Goal: Task Accomplishment & Management: Use online tool/utility

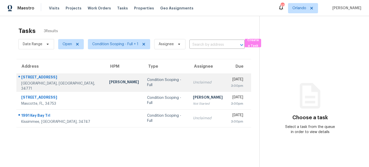
click at [147, 82] on div "Condition Scoping - Full" at bounding box center [166, 83] width 38 height 10
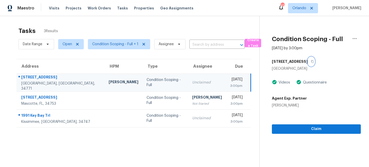
click at [311, 62] on icon "button" at bounding box center [312, 61] width 3 height 3
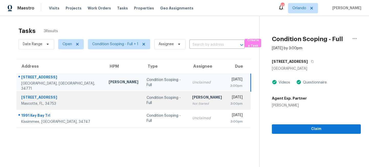
click at [152, 103] on div "Condition Scoping - Full" at bounding box center [164, 101] width 37 height 10
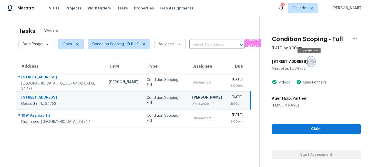
click at [311, 61] on icon "button" at bounding box center [312, 61] width 3 height 3
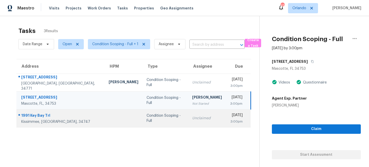
click at [192, 120] on div "Unclaimed" at bounding box center [207, 118] width 30 height 5
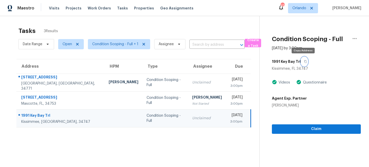
click at [304, 61] on icon "button" at bounding box center [305, 61] width 3 height 3
click at [305, 8] on span "Orlando" at bounding box center [299, 8] width 14 height 5
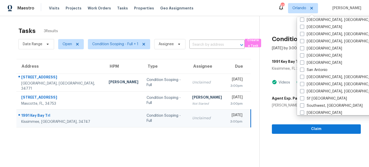
scroll to position [343, 0]
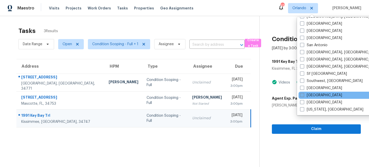
click at [304, 94] on label "[GEOGRAPHIC_DATA]" at bounding box center [321, 95] width 42 height 5
click at [303, 94] on input "[GEOGRAPHIC_DATA]" at bounding box center [301, 94] width 3 height 3
checkbox input "true"
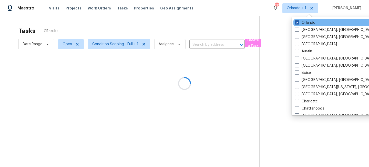
click at [306, 24] on label "Orlando" at bounding box center [305, 22] width 20 height 5
click at [298, 24] on input "Orlando" at bounding box center [296, 21] width 3 height 3
checkbox input "false"
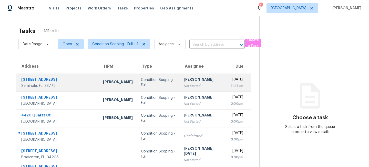
click at [141, 82] on div "Condition Scoping - Full" at bounding box center [158, 83] width 35 height 10
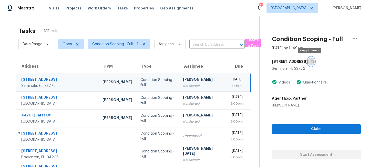
click at [311, 61] on icon "button" at bounding box center [312, 61] width 3 height 3
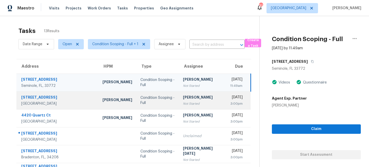
click at [179, 108] on td "[PERSON_NAME] Not Started" at bounding box center [202, 101] width 47 height 18
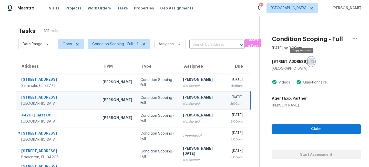
click at [311, 62] on icon "button" at bounding box center [312, 61] width 3 height 3
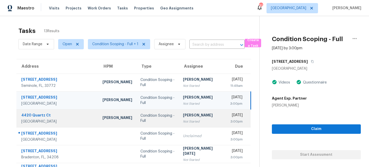
click at [179, 121] on td "[PERSON_NAME] Not Started" at bounding box center [202, 119] width 47 height 18
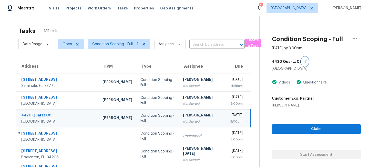
click at [304, 61] on icon "button" at bounding box center [305, 61] width 3 height 3
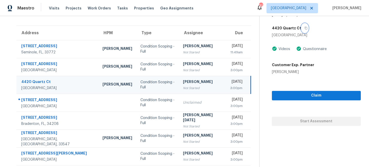
scroll to position [41, 0]
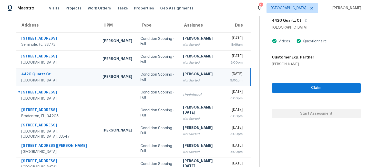
click at [179, 86] on td "[PERSON_NAME] Not Started" at bounding box center [202, 77] width 47 height 18
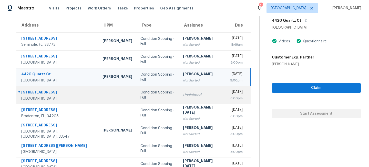
click at [183, 93] on div "Unclaimed" at bounding box center [202, 95] width 39 height 5
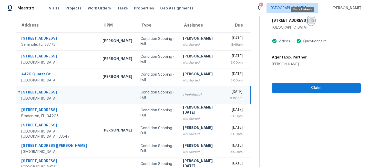
click at [311, 20] on icon "button" at bounding box center [312, 20] width 3 height 3
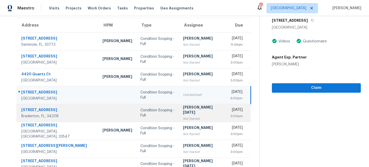
click at [183, 117] on div "Not Started" at bounding box center [202, 119] width 39 height 5
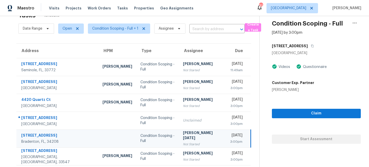
scroll to position [0, 0]
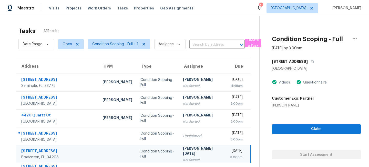
click at [303, 61] on div "[STREET_ADDRESS]" at bounding box center [316, 61] width 89 height 9
click at [311, 61] on icon "button" at bounding box center [312, 61] width 3 height 3
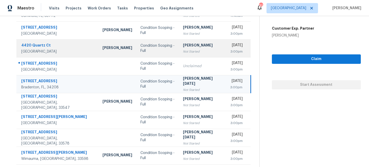
scroll to position [70, 0]
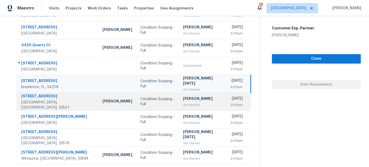
click at [179, 102] on td "[PERSON_NAME] Not Started" at bounding box center [202, 102] width 47 height 18
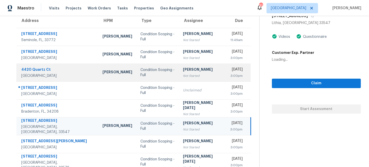
scroll to position [0, 0]
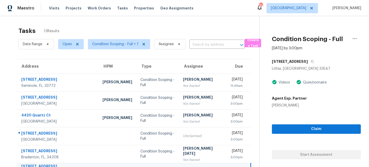
click at [315, 61] on div "16316 Bridgeglade Ln" at bounding box center [316, 61] width 89 height 9
click at [314, 62] on icon "button" at bounding box center [312, 61] width 3 height 3
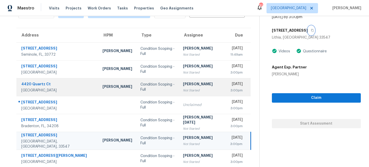
scroll to position [99, 0]
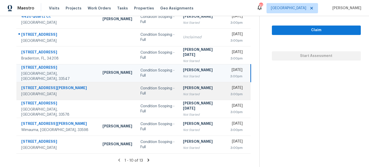
click at [183, 90] on div "Ranjith Kumar P" at bounding box center [202, 89] width 39 height 6
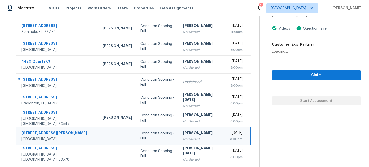
scroll to position [21, 0]
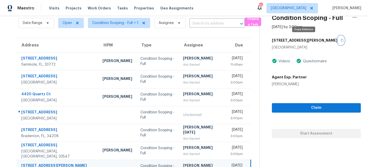
click at [337, 39] on button "button" at bounding box center [340, 40] width 7 height 9
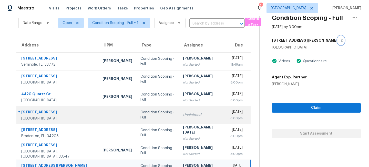
scroll to position [99, 0]
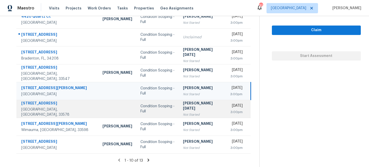
click at [183, 105] on div "Prabhu Raja" at bounding box center [202, 107] width 39 height 12
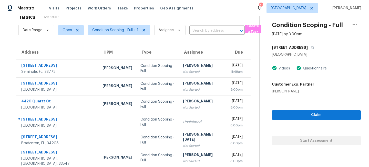
scroll to position [0, 0]
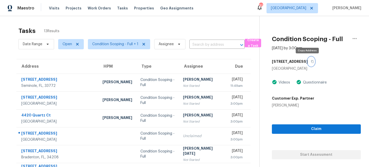
click at [311, 61] on icon "button" at bounding box center [312, 61] width 3 height 3
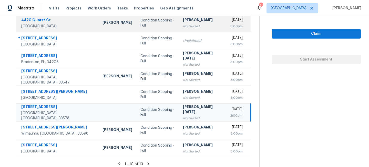
scroll to position [99, 0]
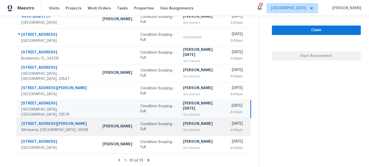
click at [155, 130] on td "Condition Scoping - Full" at bounding box center [157, 127] width 43 height 18
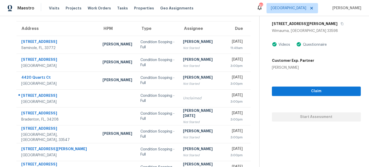
scroll to position [21, 0]
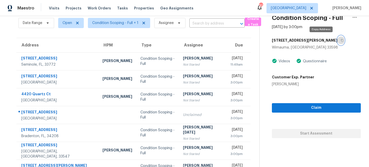
click at [340, 40] on icon "button" at bounding box center [341, 40] width 3 height 3
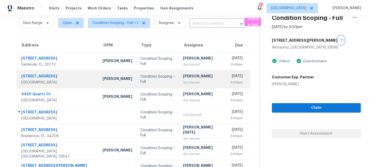
scroll to position [99, 0]
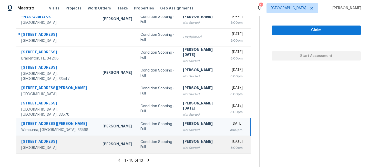
click at [183, 143] on div "Roopesh Jaikanth" at bounding box center [202, 142] width 39 height 6
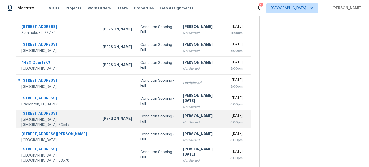
scroll to position [0, 0]
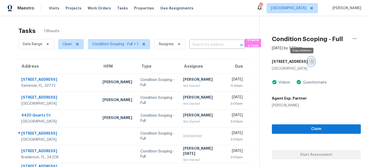
click at [311, 63] on icon "button" at bounding box center [312, 61] width 3 height 3
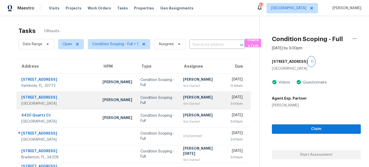
scroll to position [99, 0]
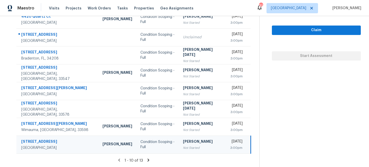
click at [147, 161] on icon at bounding box center [148, 160] width 2 height 3
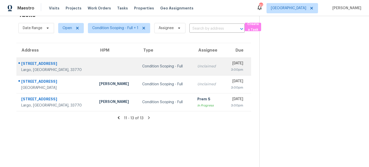
click at [197, 66] on div "Unclaimed" at bounding box center [208, 66] width 22 height 5
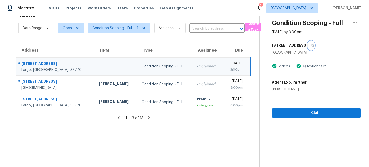
click at [311, 46] on icon "button" at bounding box center [312, 45] width 3 height 3
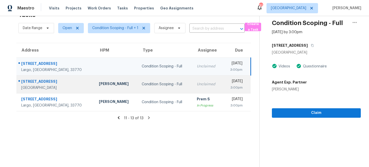
click at [138, 90] on td "Condition Scoping - Full" at bounding box center [165, 85] width 55 height 18
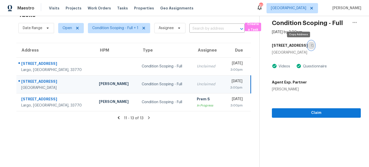
click at [311, 47] on icon "button" at bounding box center [312, 45] width 3 height 3
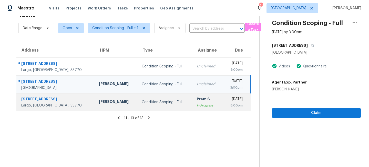
click at [153, 105] on td "Condition Scoping - Full" at bounding box center [165, 102] width 55 height 18
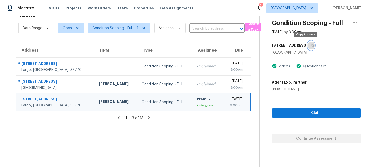
click at [311, 46] on icon "button" at bounding box center [312, 45] width 3 height 3
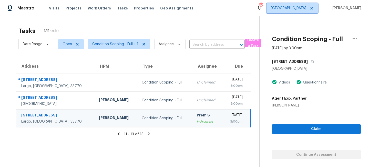
click at [308, 12] on span "[GEOGRAPHIC_DATA]" at bounding box center [291, 8] width 51 height 10
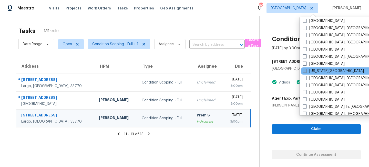
scroll to position [161, 0]
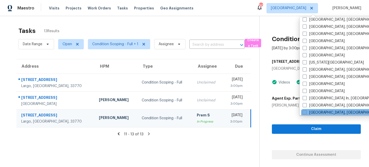
click at [304, 111] on span at bounding box center [304, 113] width 4 height 4
click at [304, 111] on input "[GEOGRAPHIC_DATA], [GEOGRAPHIC_DATA]" at bounding box center [303, 111] width 3 height 3
checkbox input "true"
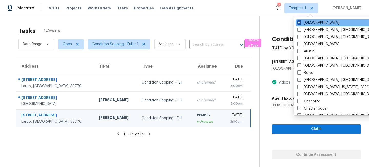
click at [305, 25] on label "[GEOGRAPHIC_DATA]" at bounding box center [318, 22] width 42 height 5
click at [300, 24] on input "[GEOGRAPHIC_DATA]" at bounding box center [298, 21] width 3 height 3
checkbox input "false"
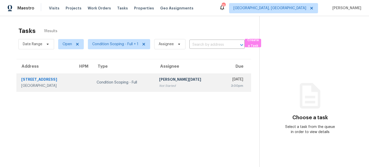
click at [129, 77] on td "Condition Scoping - Full" at bounding box center [123, 83] width 62 height 18
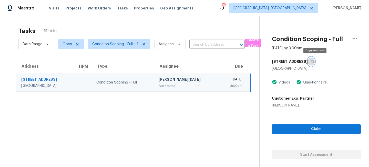
click at [314, 61] on icon "button" at bounding box center [312, 61] width 3 height 3
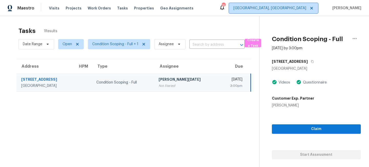
click at [306, 6] on span "[GEOGRAPHIC_DATA], [GEOGRAPHIC_DATA]" at bounding box center [269, 8] width 73 height 5
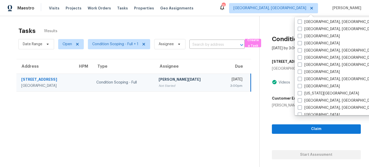
scroll to position [131, 0]
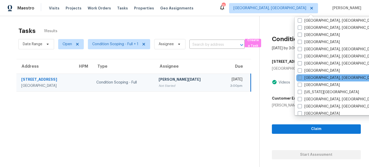
click at [299, 80] on span at bounding box center [300, 78] width 4 height 4
click at [299, 79] on input "[GEOGRAPHIC_DATA], [GEOGRAPHIC_DATA]" at bounding box center [299, 77] width 3 height 3
checkbox input "true"
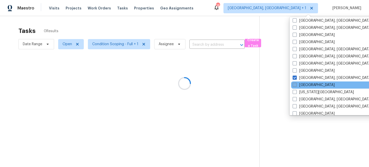
click at [300, 86] on label "[GEOGRAPHIC_DATA]" at bounding box center [313, 85] width 42 height 5
click at [296, 86] on input "[GEOGRAPHIC_DATA]" at bounding box center [293, 84] width 3 height 3
checkbox input "true"
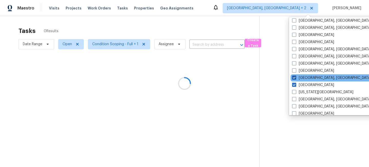
click at [305, 80] on label "[GEOGRAPHIC_DATA], [GEOGRAPHIC_DATA]" at bounding box center [331, 78] width 79 height 5
click at [295, 79] on input "[GEOGRAPHIC_DATA], [GEOGRAPHIC_DATA]" at bounding box center [293, 77] width 3 height 3
checkbox input "false"
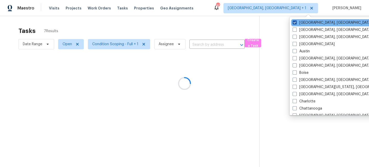
click at [304, 22] on label "[GEOGRAPHIC_DATA], [GEOGRAPHIC_DATA]" at bounding box center [331, 22] width 79 height 5
click at [296, 22] on input "[GEOGRAPHIC_DATA], [GEOGRAPHIC_DATA]" at bounding box center [293, 21] width 3 height 3
checkbox input "false"
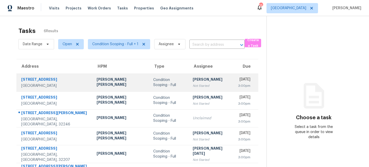
click at [111, 84] on div "David Puente Yanes" at bounding box center [121, 83] width 48 height 12
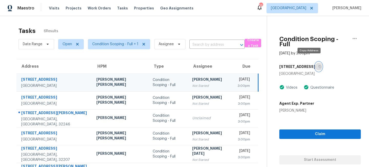
click at [318, 65] on icon "button" at bounding box center [319, 66] width 3 height 3
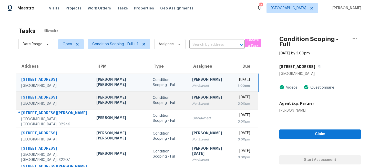
click at [188, 101] on td "Ranjith Kumar P Not Started" at bounding box center [210, 101] width 45 height 18
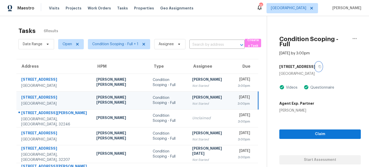
click at [318, 65] on icon "button" at bounding box center [319, 66] width 3 height 3
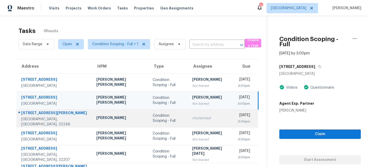
click at [153, 118] on div "Condition Scoping - Full" at bounding box center [168, 118] width 31 height 10
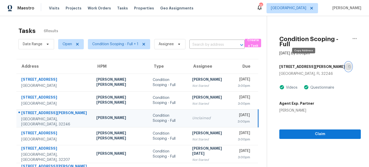
click at [348, 65] on icon "button" at bounding box center [349, 66] width 3 height 3
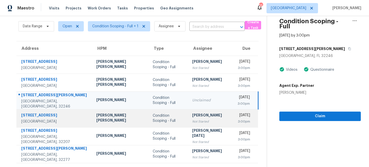
click at [158, 121] on div "Condition Scoping - Full" at bounding box center [168, 118] width 31 height 10
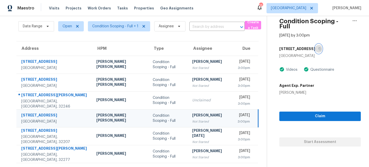
click at [315, 44] on button "button" at bounding box center [318, 48] width 7 height 9
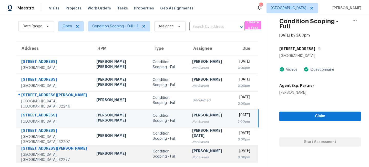
click at [100, 153] on div "Melissa Mossbrooks" at bounding box center [120, 154] width 48 height 6
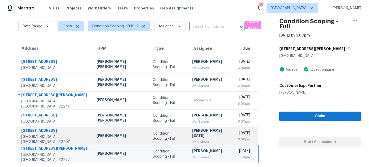
click at [149, 135] on td "Condition Scoping - Full" at bounding box center [168, 137] width 39 height 18
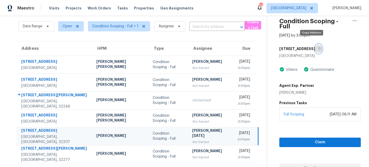
click at [318, 48] on icon "button" at bounding box center [319, 49] width 3 height 3
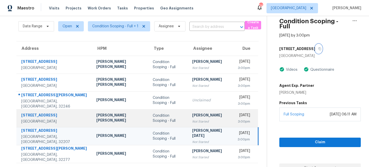
scroll to position [18, 0]
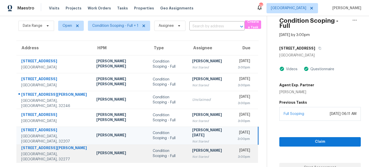
click at [153, 154] on div "Condition Scoping - Full" at bounding box center [168, 154] width 31 height 10
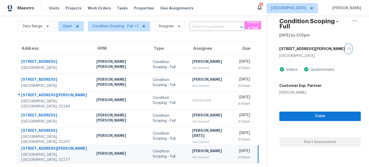
click at [348, 47] on icon "button" at bounding box center [349, 48] width 3 height 3
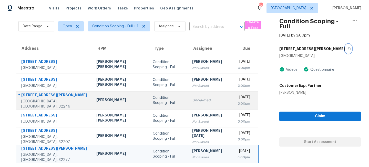
scroll to position [0, 0]
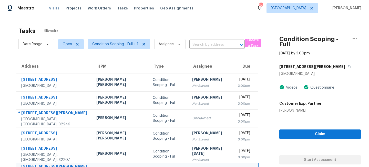
click at [52, 7] on span "Visits" at bounding box center [54, 8] width 10 height 5
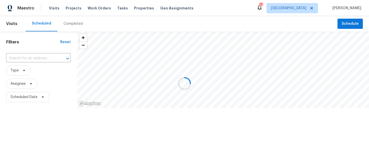
click at [20, 71] on div at bounding box center [184, 83] width 369 height 167
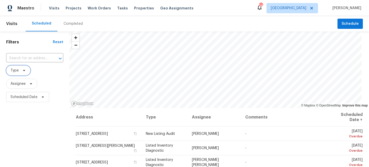
click at [24, 71] on icon at bounding box center [24, 70] width 2 height 1
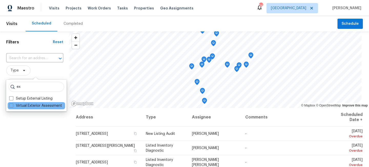
type input "ex"
click at [25, 102] on div "Virtual Exterior Assessment" at bounding box center [36, 105] width 57 height 7
click at [22, 104] on label "Virtual Exterior Assessment" at bounding box center [35, 105] width 53 height 5
click at [13, 104] on input "Virtual Exterior Assessment" at bounding box center [10, 104] width 3 height 3
checkbox input "true"
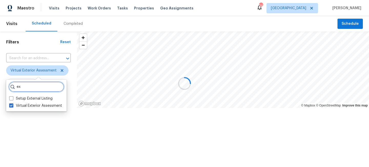
click at [28, 87] on input "ex" at bounding box center [36, 87] width 55 height 10
type input "e"
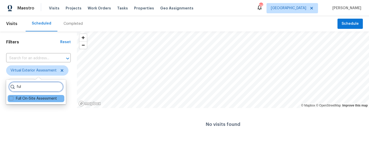
type input "ful"
click at [19, 102] on div "Full On-Site Assessment" at bounding box center [36, 98] width 57 height 7
click at [23, 99] on label "Full On-Site Assessment" at bounding box center [33, 98] width 48 height 5
click at [13, 99] on input "Full On-Site Assessment" at bounding box center [10, 97] width 3 height 3
checkbox input "true"
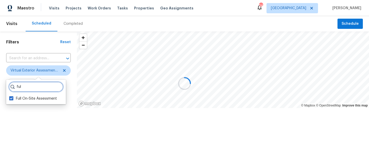
click at [29, 91] on input "ful" at bounding box center [36, 87] width 55 height 10
type input "f"
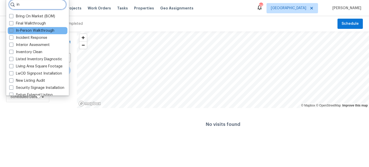
type input "in"
click at [25, 32] on label "In-Person Walkthrough" at bounding box center [31, 30] width 45 height 5
click at [13, 31] on input "In-Person Walkthrough" at bounding box center [10, 29] width 3 height 3
checkbox input "true"
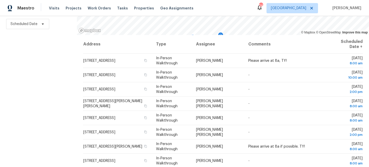
scroll to position [75, 0]
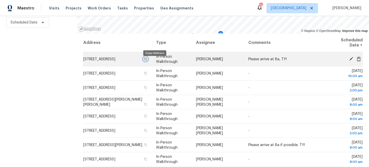
click at [147, 61] on icon "button" at bounding box center [145, 59] width 3 height 3
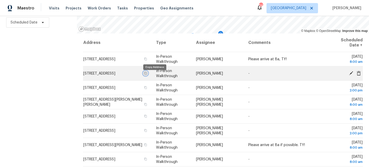
click at [147, 75] on icon "button" at bounding box center [145, 73] width 3 height 3
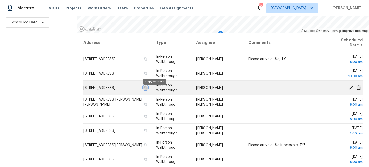
click at [147, 89] on icon "button" at bounding box center [145, 87] width 3 height 3
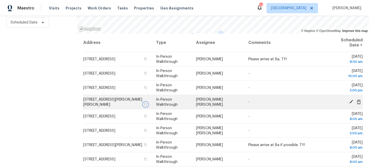
click at [147, 105] on icon "button" at bounding box center [145, 104] width 3 height 3
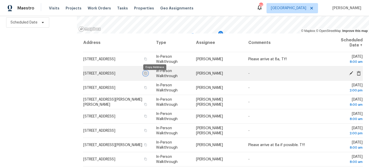
click at [147, 75] on icon "button" at bounding box center [145, 73] width 3 height 3
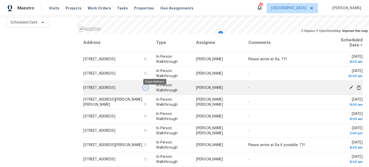
click at [147, 89] on icon "button" at bounding box center [145, 87] width 3 height 3
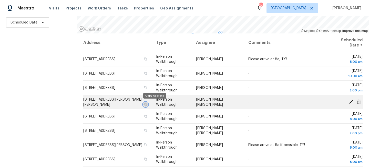
click at [147, 105] on icon "button" at bounding box center [145, 104] width 3 height 3
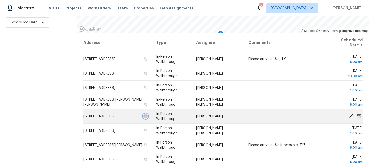
click at [147, 118] on icon "button" at bounding box center [145, 116] width 3 height 3
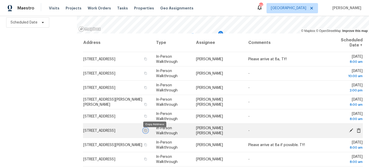
click at [147, 132] on icon "button" at bounding box center [145, 130] width 3 height 3
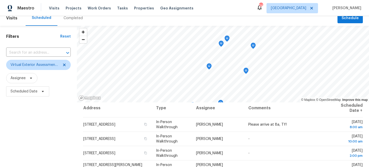
scroll to position [0, 0]
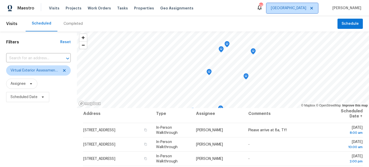
click at [300, 5] on span "[GEOGRAPHIC_DATA]" at bounding box center [291, 8] width 51 height 10
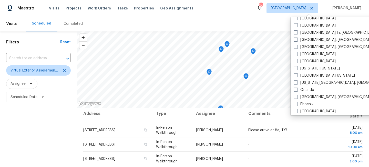
scroll to position [220, 0]
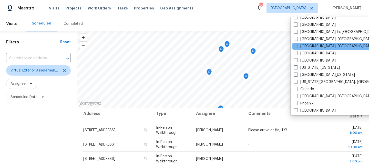
click at [302, 45] on label "[GEOGRAPHIC_DATA], [GEOGRAPHIC_DATA]" at bounding box center [332, 46] width 79 height 5
click at [297, 45] on input "[GEOGRAPHIC_DATA], [GEOGRAPHIC_DATA]" at bounding box center [294, 45] width 3 height 3
checkbox input "true"
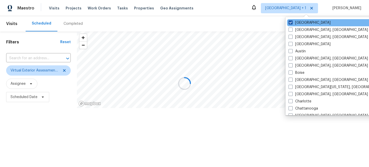
click at [302, 23] on label "[GEOGRAPHIC_DATA]" at bounding box center [309, 22] width 42 height 5
click at [292, 23] on input "[GEOGRAPHIC_DATA]" at bounding box center [289, 21] width 3 height 3
checkbox input "false"
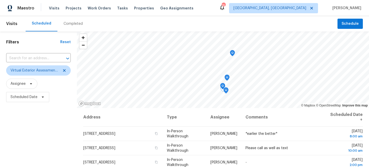
click at [65, 136] on div "Filters Reset ​ Virtual Exterior Assessment + 2 Assignee Scheduled Date" at bounding box center [38, 136] width 77 height 211
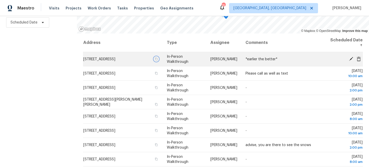
click at [158, 58] on icon "button" at bounding box center [156, 59] width 3 height 3
click at [157, 59] on icon "button" at bounding box center [156, 59] width 3 height 3
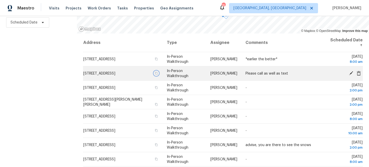
click at [158, 73] on icon "button" at bounding box center [156, 73] width 3 height 3
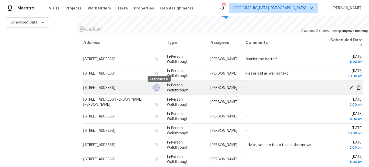
click at [158, 88] on icon "button" at bounding box center [156, 87] width 3 height 3
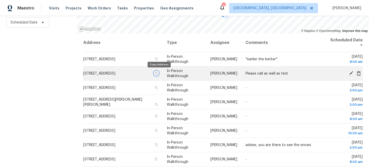
click at [158, 74] on icon "button" at bounding box center [156, 73] width 3 height 3
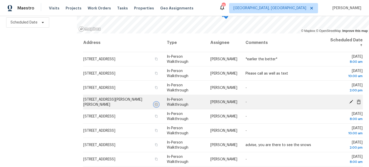
click at [158, 103] on button "button" at bounding box center [156, 104] width 5 height 5
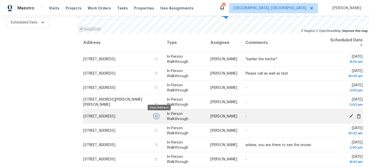
click at [158, 116] on icon "button" at bounding box center [156, 116] width 3 height 3
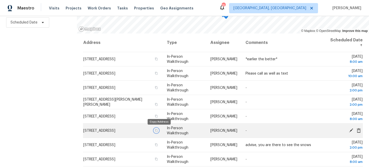
click at [157, 131] on icon "button" at bounding box center [156, 130] width 3 height 3
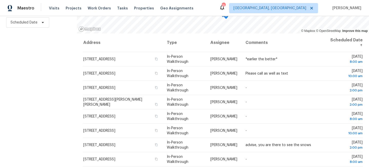
click at [50, 75] on div "Filters Reset ​ Virtual Exterior Assessment + 2 Assignee Scheduled Date" at bounding box center [38, 62] width 77 height 211
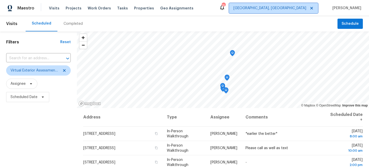
click at [306, 9] on span "Miami, FL" at bounding box center [269, 8] width 73 height 5
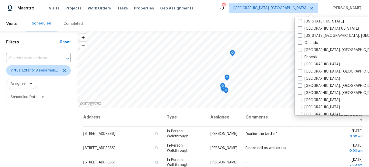
scroll to position [272, 0]
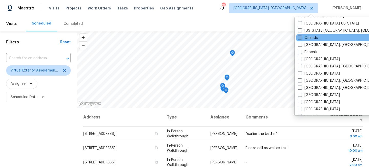
click at [306, 39] on label "Orlando" at bounding box center [308, 37] width 20 height 5
click at [301, 39] on input "Orlando" at bounding box center [299, 36] width 3 height 3
checkbox input "true"
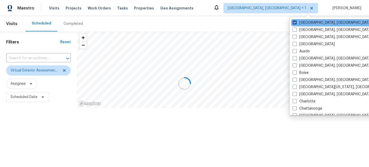
click at [303, 25] on label "Miami, FL" at bounding box center [331, 22] width 79 height 5
click at [296, 24] on input "Miami, FL" at bounding box center [293, 21] width 3 height 3
checkbox input "false"
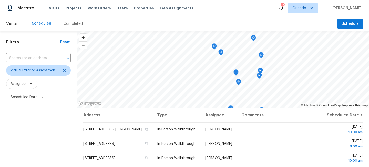
click at [10, 122] on div "Filters Reset ​ Virtual Exterior Assessment + 2 Assignee Scheduled Date" at bounding box center [38, 136] width 77 height 211
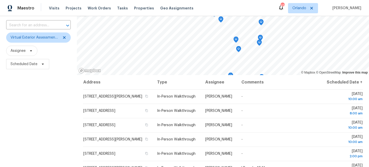
scroll to position [75, 0]
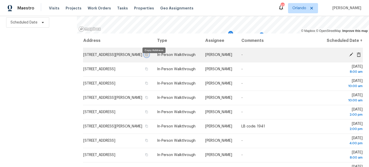
click at [148, 56] on icon "button" at bounding box center [146, 54] width 3 height 3
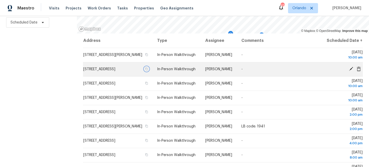
click at [148, 71] on icon "button" at bounding box center [146, 69] width 3 height 3
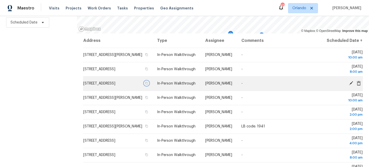
click at [148, 85] on icon "button" at bounding box center [146, 83] width 3 height 3
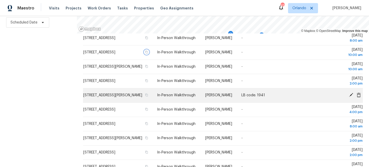
scroll to position [40, 0]
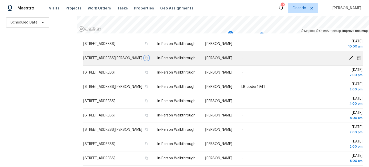
click at [148, 60] on icon "button" at bounding box center [146, 58] width 3 height 3
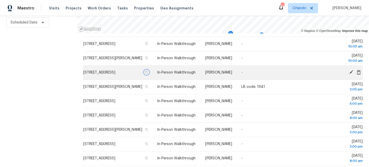
click at [148, 74] on icon "button" at bounding box center [146, 72] width 3 height 3
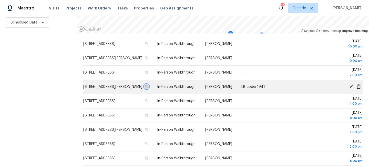
click at [148, 88] on icon "button" at bounding box center [146, 87] width 3 height 3
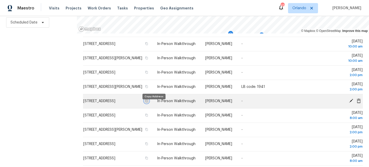
click at [148, 103] on icon "button" at bounding box center [146, 101] width 3 height 3
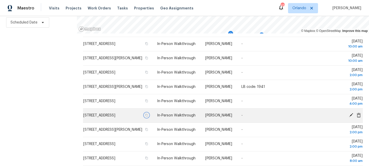
click at [148, 117] on icon "button" at bounding box center [146, 115] width 3 height 3
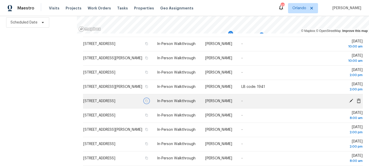
click at [148, 103] on icon "button" at bounding box center [146, 101] width 3 height 3
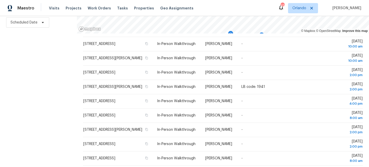
click at [43, 104] on div "Filters Reset ​ Virtual Exterior Assessment + 2 Assignee Scheduled Date" at bounding box center [38, 62] width 77 height 211
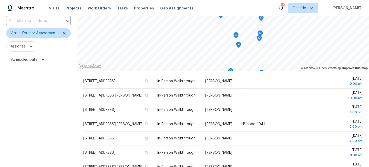
scroll to position [0, 0]
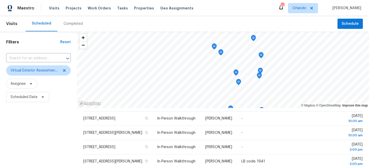
click at [296, 10] on div "42 [PERSON_NAME]" at bounding box center [319, 8] width 83 height 10
click at [308, 11] on span "Orlando" at bounding box center [303, 8] width 30 height 10
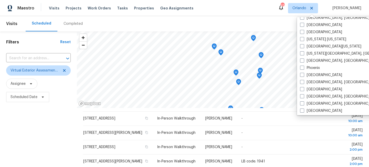
scroll to position [343, 0]
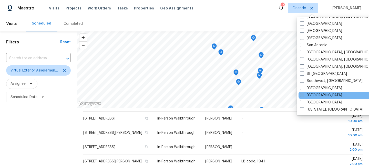
click at [305, 94] on label "[GEOGRAPHIC_DATA]" at bounding box center [321, 95] width 42 height 5
click at [303, 94] on input "[GEOGRAPHIC_DATA]" at bounding box center [301, 94] width 3 height 3
checkbox input "true"
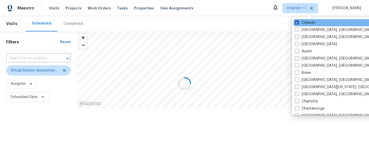
click at [303, 20] on label "Orlando" at bounding box center [305, 22] width 20 height 5
click at [298, 20] on input "Orlando" at bounding box center [296, 21] width 3 height 3
checkbox input "false"
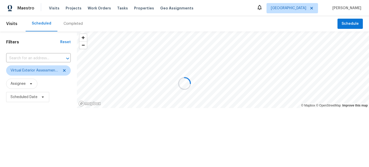
click at [23, 124] on div at bounding box center [184, 83] width 369 height 167
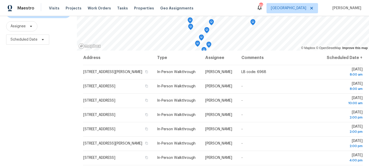
scroll to position [75, 0]
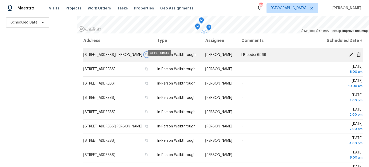
click at [148, 56] on icon "button" at bounding box center [146, 54] width 3 height 3
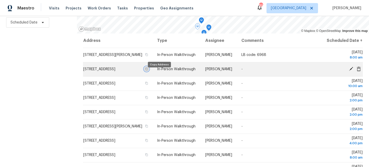
click at [148, 71] on icon "button" at bounding box center [146, 69] width 3 height 3
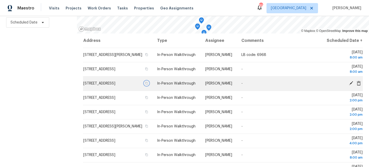
click at [148, 85] on icon "button" at bounding box center [146, 83] width 3 height 3
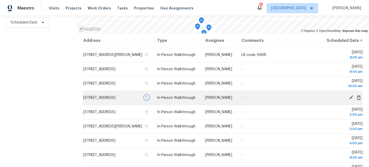
click at [148, 99] on icon "button" at bounding box center [146, 98] width 3 height 3
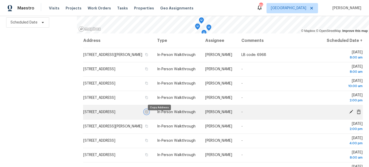
click at [148, 114] on icon "button" at bounding box center [146, 112] width 3 height 3
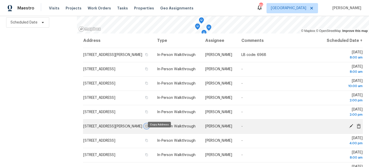
click at [148, 128] on icon "button" at bounding box center [146, 126] width 3 height 3
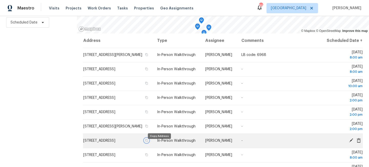
click at [148, 142] on icon "button" at bounding box center [146, 140] width 3 height 3
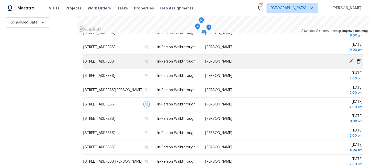
scroll to position [51, 0]
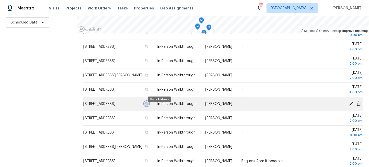
click at [148, 105] on icon "button" at bounding box center [146, 103] width 3 height 3
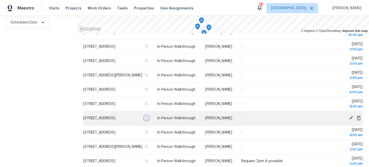
click at [148, 120] on icon "button" at bounding box center [146, 118] width 3 height 3
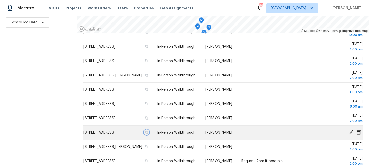
click at [148, 134] on icon "button" at bounding box center [146, 132] width 3 height 3
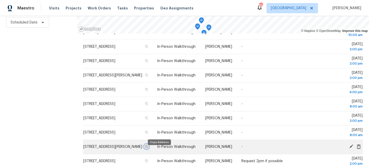
click at [149, 149] on button "button" at bounding box center [146, 147] width 5 height 5
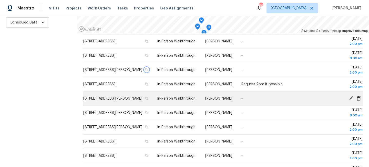
scroll to position [135, 0]
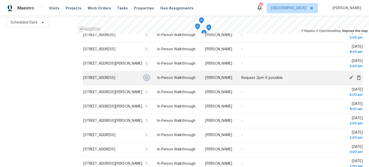
click at [148, 79] on icon "button" at bounding box center [146, 77] width 3 height 3
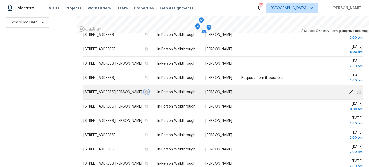
click at [148, 94] on icon "button" at bounding box center [146, 92] width 3 height 3
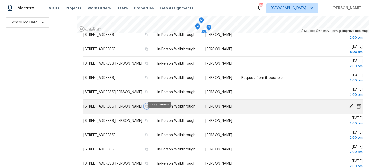
click at [148, 108] on icon "button" at bounding box center [146, 106] width 3 height 3
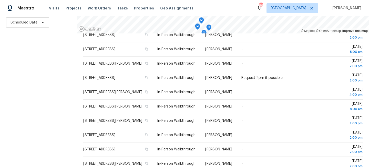
click at [54, 74] on div "Filters Reset ​ Virtual Exterior Assessment + 2 Assignee Scheduled Date" at bounding box center [38, 62] width 77 height 211
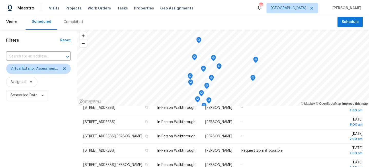
scroll to position [0, 0]
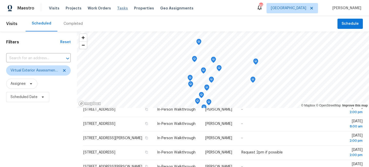
click at [117, 9] on span "Tasks" at bounding box center [122, 8] width 11 height 4
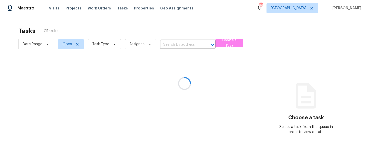
click at [104, 44] on div at bounding box center [184, 83] width 369 height 167
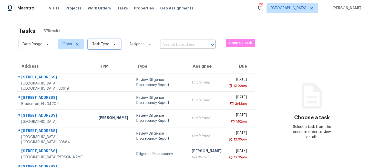
click at [104, 44] on span "Task Type" at bounding box center [100, 44] width 17 height 5
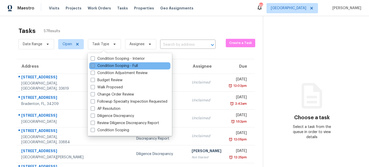
click at [98, 67] on label "Condition Scoping - Full" at bounding box center [114, 66] width 47 height 5
click at [94, 67] on input "Condition Scoping - Full" at bounding box center [92, 65] width 3 height 3
checkbox input "true"
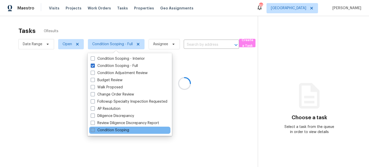
click at [103, 130] on label "Condition Scoping" at bounding box center [110, 130] width 38 height 5
click at [94, 130] on input "Condition Scoping" at bounding box center [92, 129] width 3 height 3
checkbox input "true"
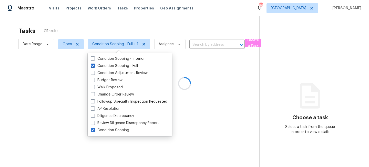
click at [35, 97] on div at bounding box center [184, 83] width 369 height 167
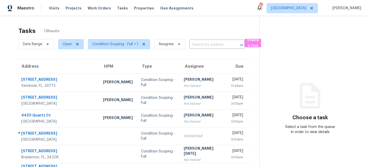
click at [165, 24] on div "Tasks 13 Results Date Range Open Condition Scoping - Full + 1 Assignee ​ Create…" at bounding box center [184, 141] width 369 height 251
